Goal: Task Accomplishment & Management: Manage account settings

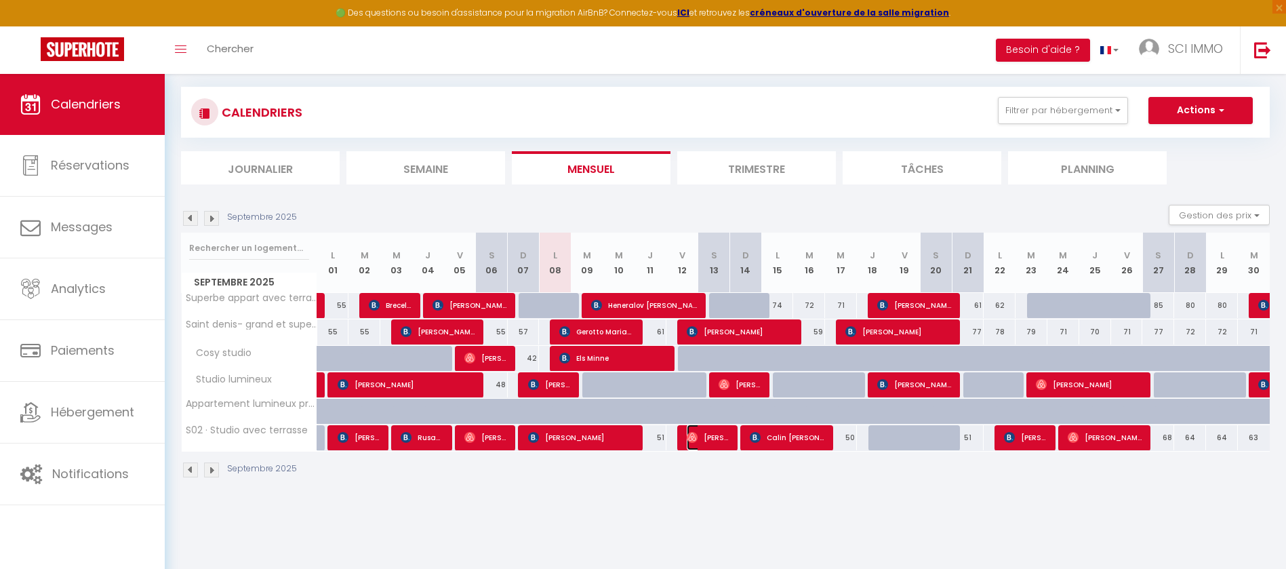
click at [694, 436] on img at bounding box center [692, 437] width 11 height 11
select select "OK"
select select "0"
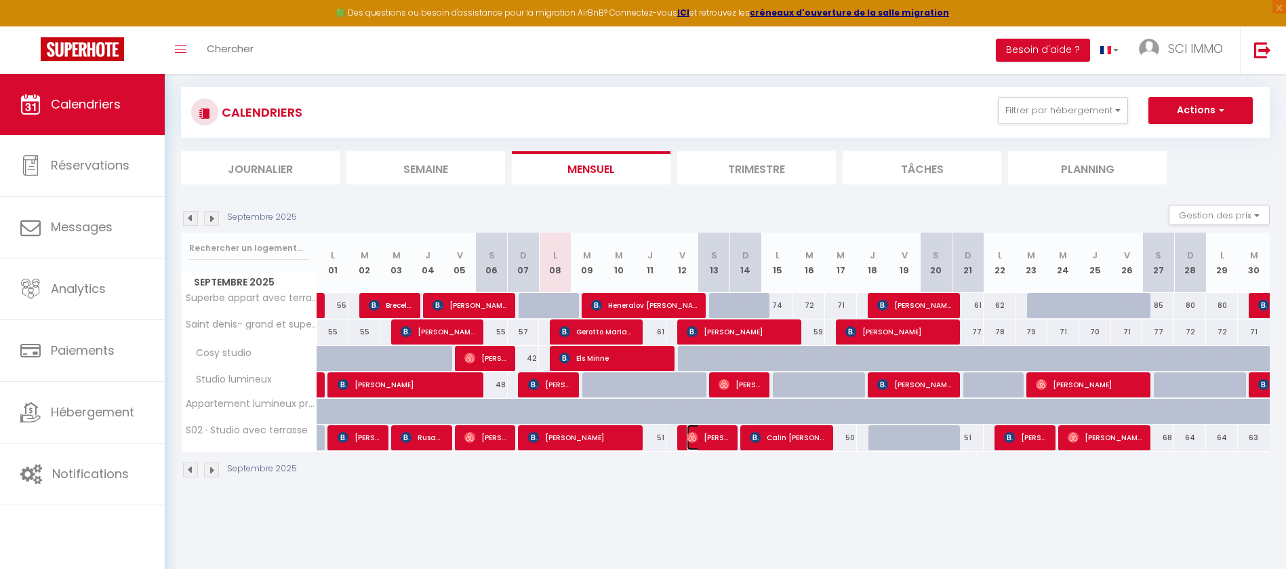
select select "1"
select select
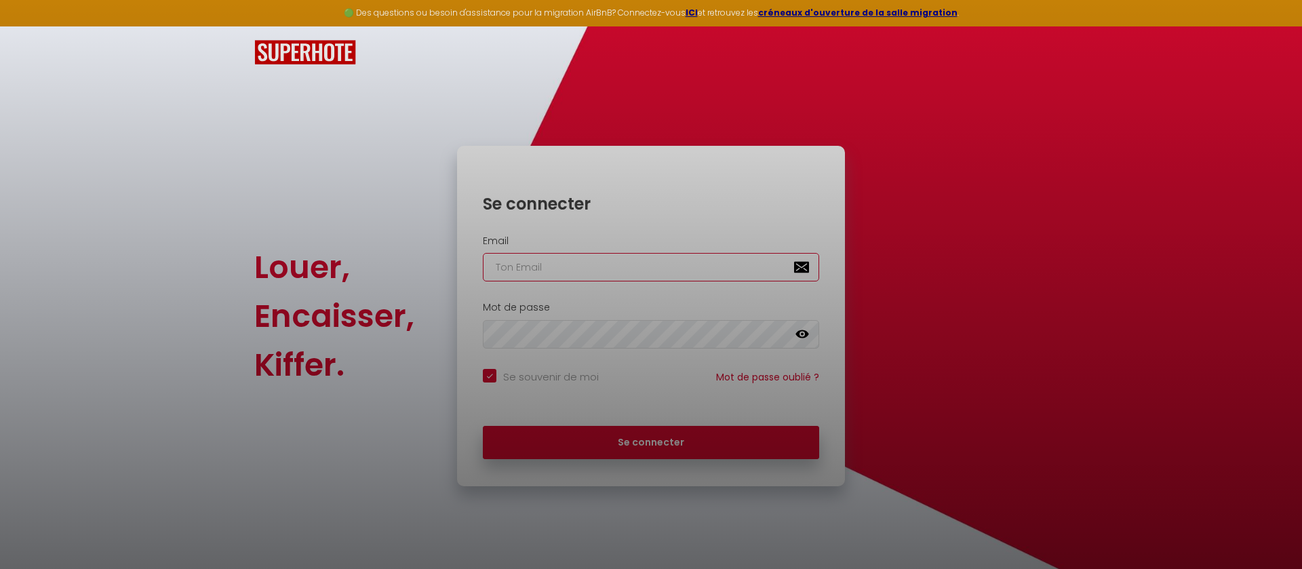
type input "[EMAIL_ADDRESS][DOMAIN_NAME]"
checkbox input "true"
click at [641, 443] on div at bounding box center [651, 284] width 1302 height 569
click at [629, 440] on div at bounding box center [651, 284] width 1302 height 569
click at [637, 444] on div at bounding box center [651, 284] width 1302 height 569
